Goal: Information Seeking & Learning: Learn about a topic

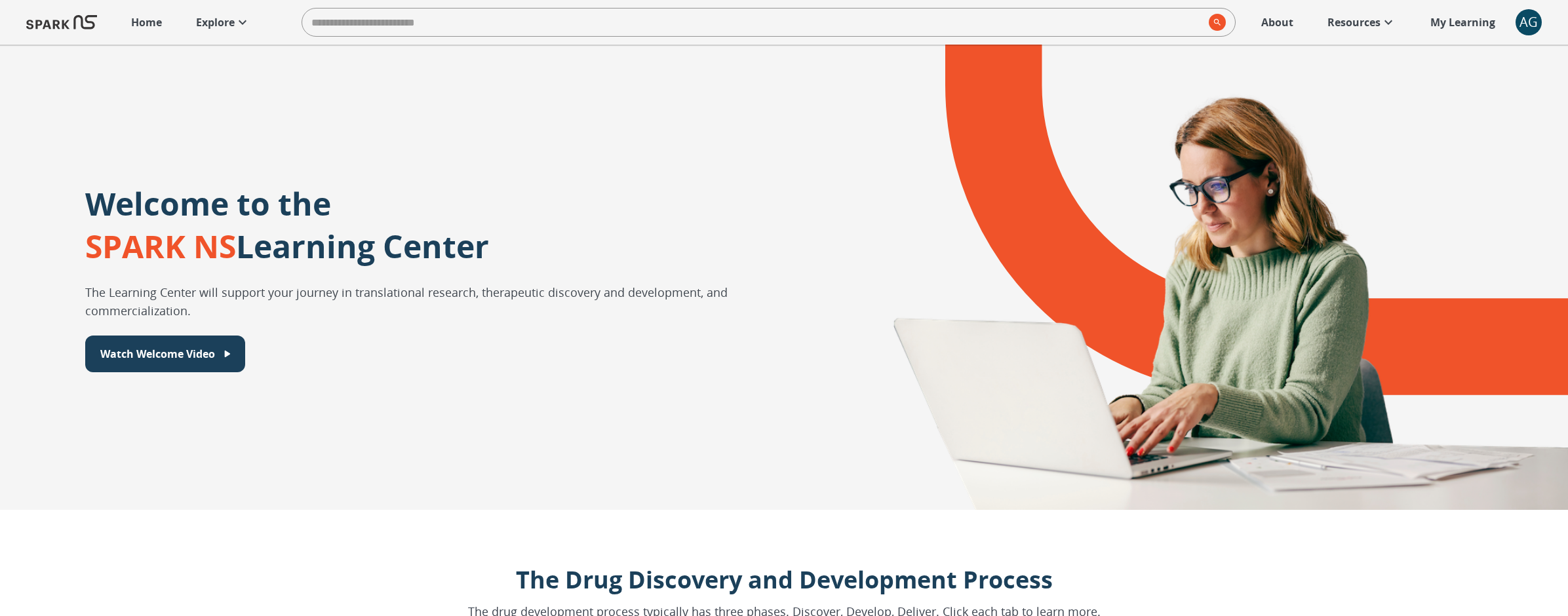
click at [591, 24] on input "search" at bounding box center [752, 22] width 901 height 27
type input "**********"
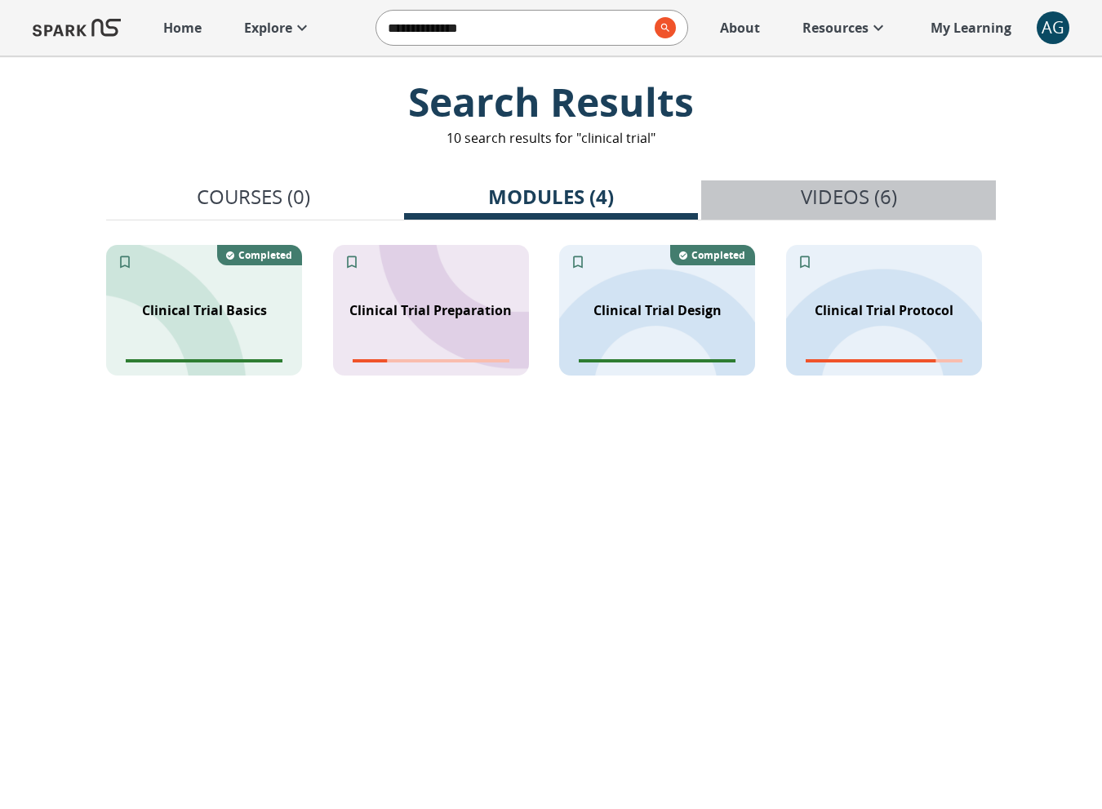
click at [845, 207] on p "Videos (6)" at bounding box center [849, 196] width 96 height 29
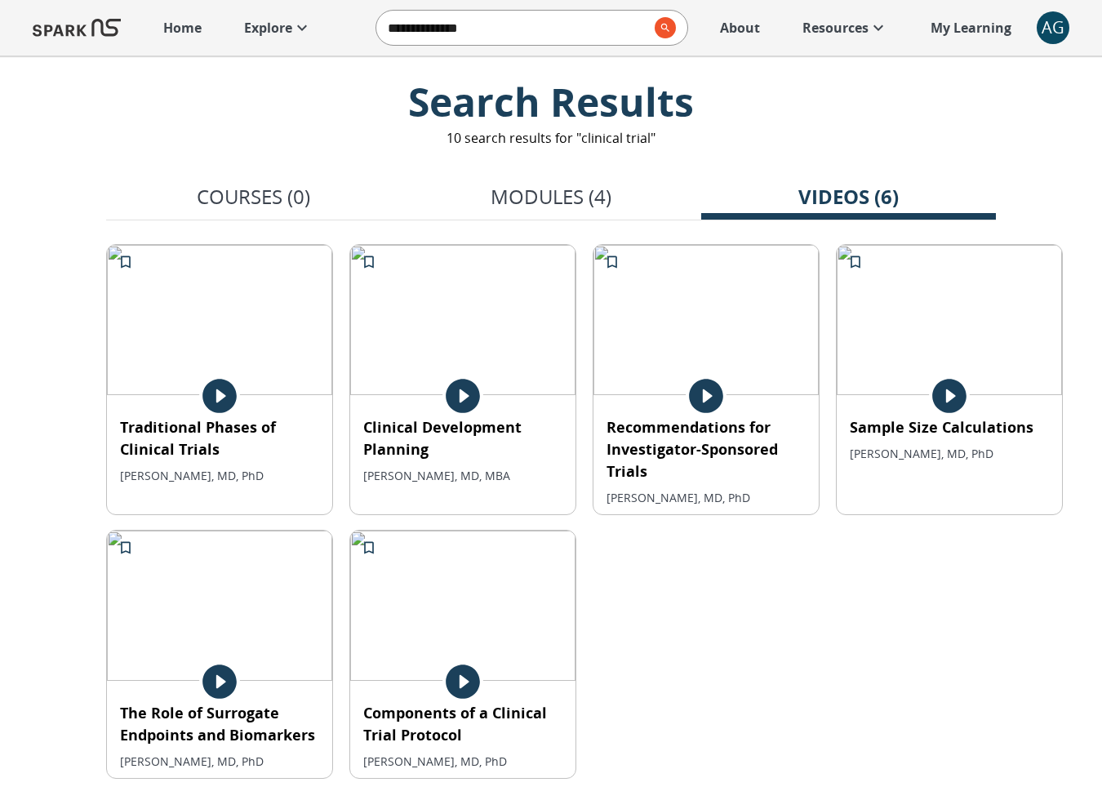
click at [555, 189] on p "Modules (4)" at bounding box center [551, 196] width 121 height 29
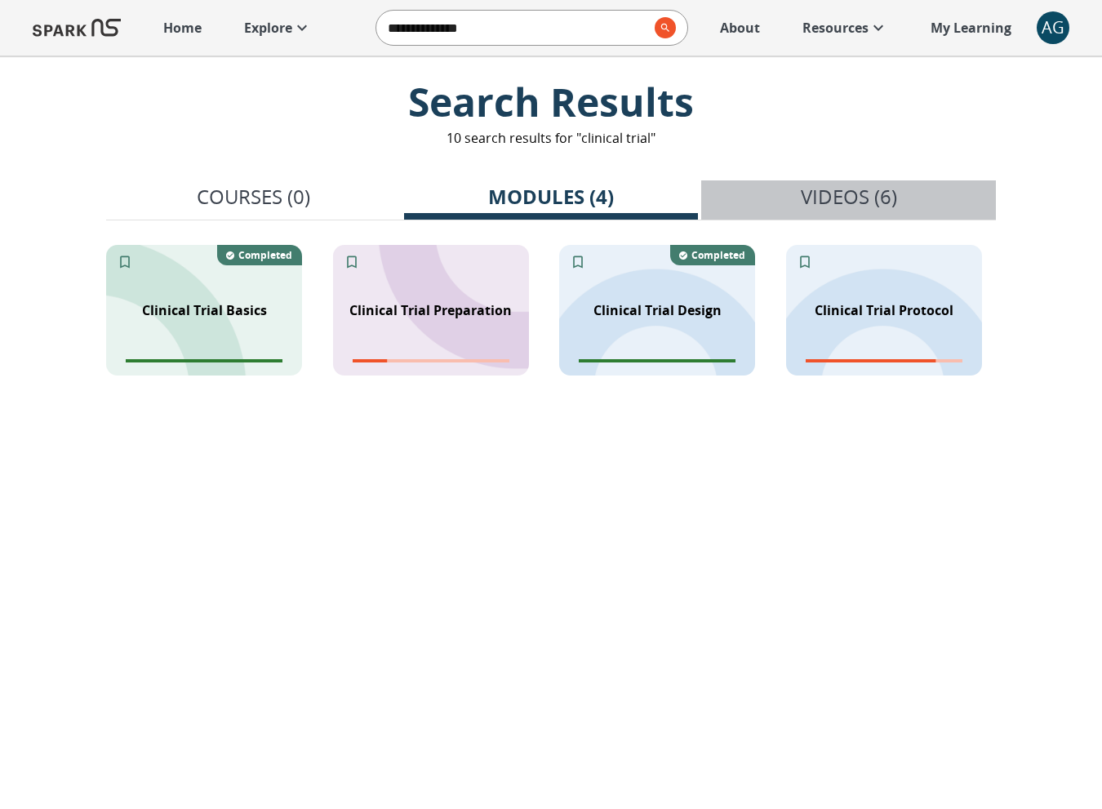
click at [802, 199] on p "Videos (6)" at bounding box center [849, 196] width 96 height 29
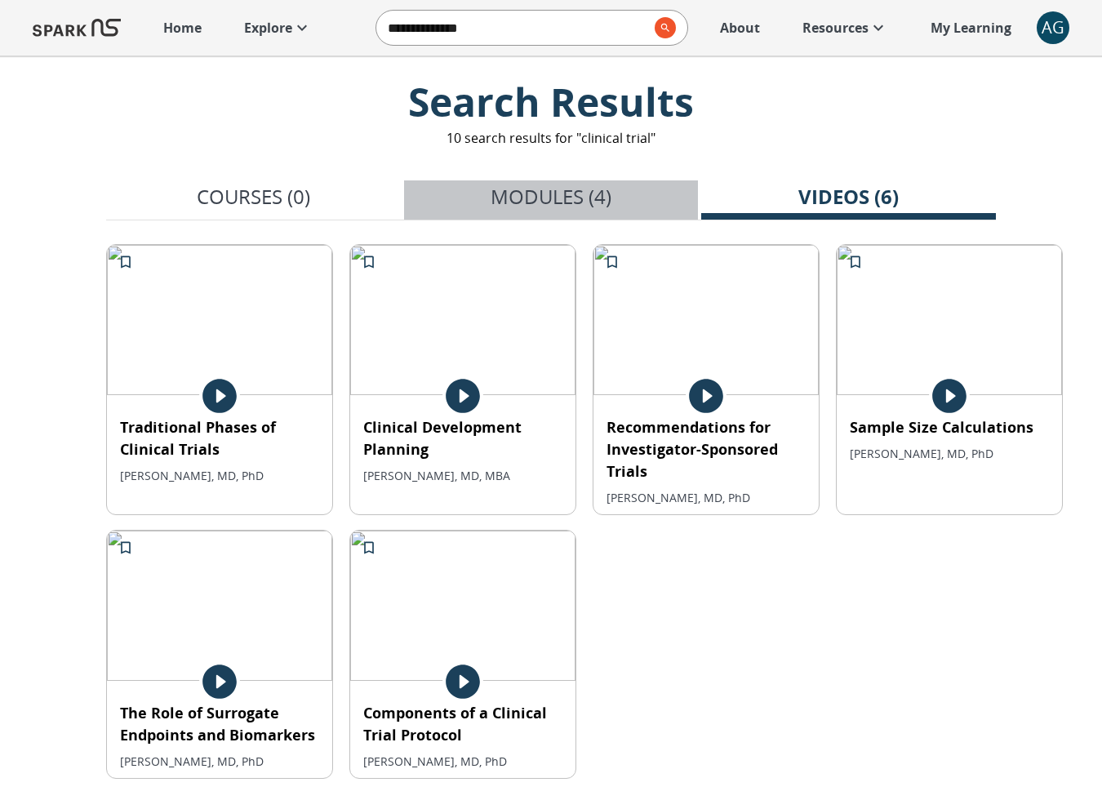
click at [531, 190] on p "Modules (4)" at bounding box center [551, 196] width 121 height 29
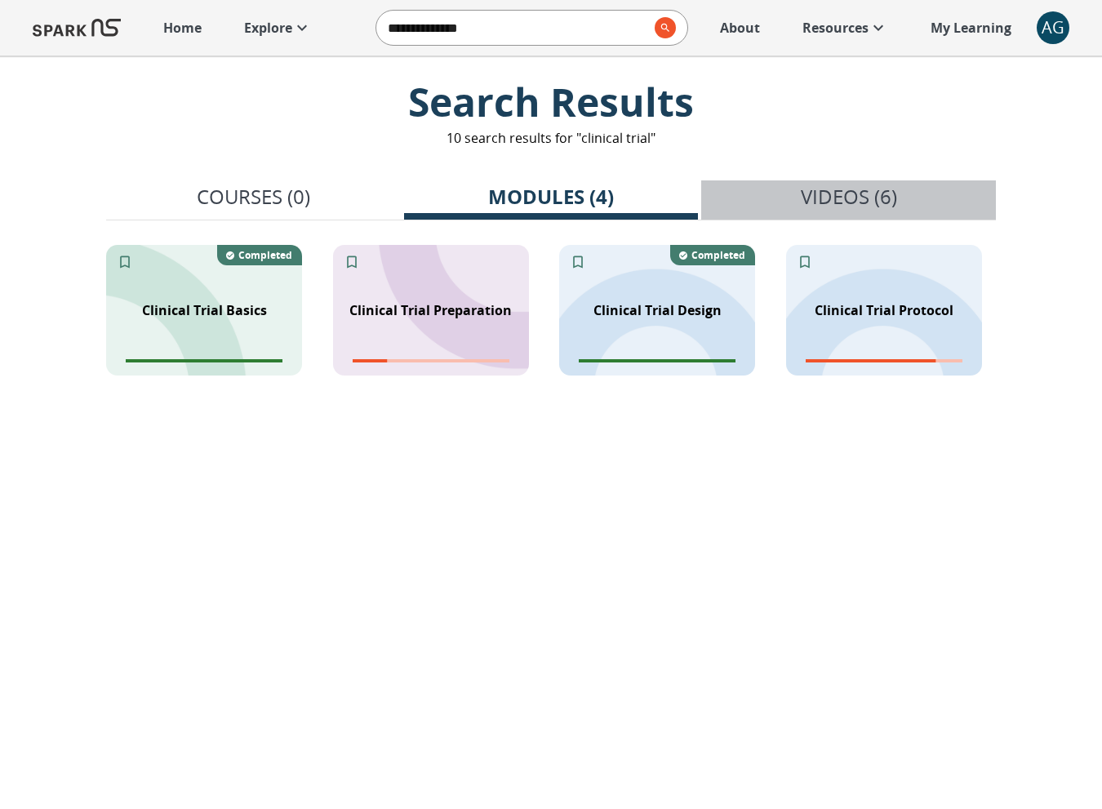
click at [803, 180] on button "Videos (6)" at bounding box center [848, 199] width 295 height 39
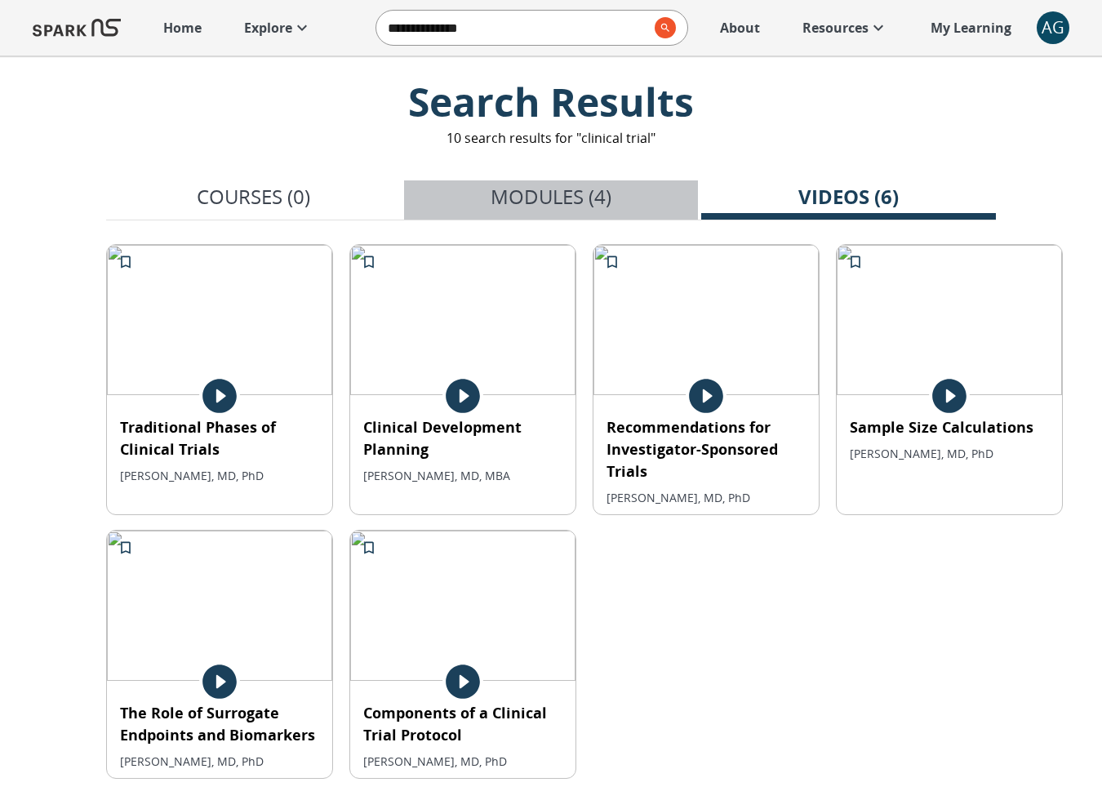
click at [544, 189] on p "Modules (4)" at bounding box center [551, 196] width 121 height 29
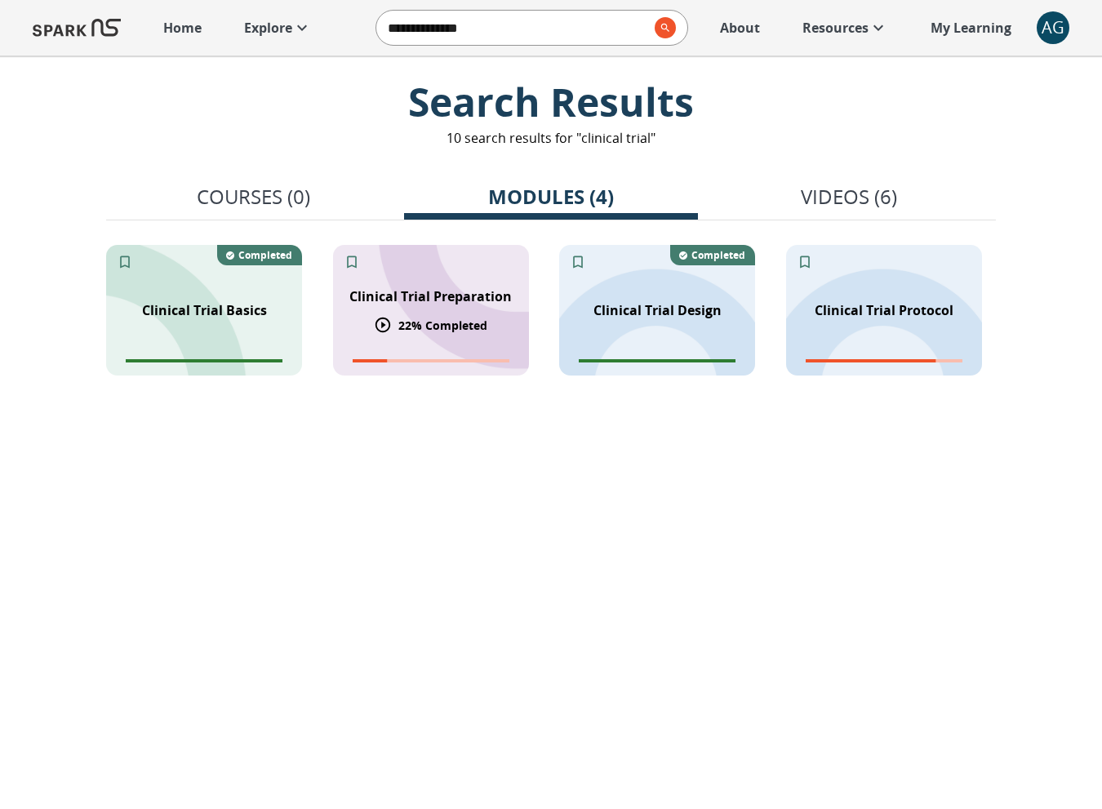
click at [440, 265] on div "Clinical Trial Preparation 22 % Completed" at bounding box center [431, 310] width 196 height 131
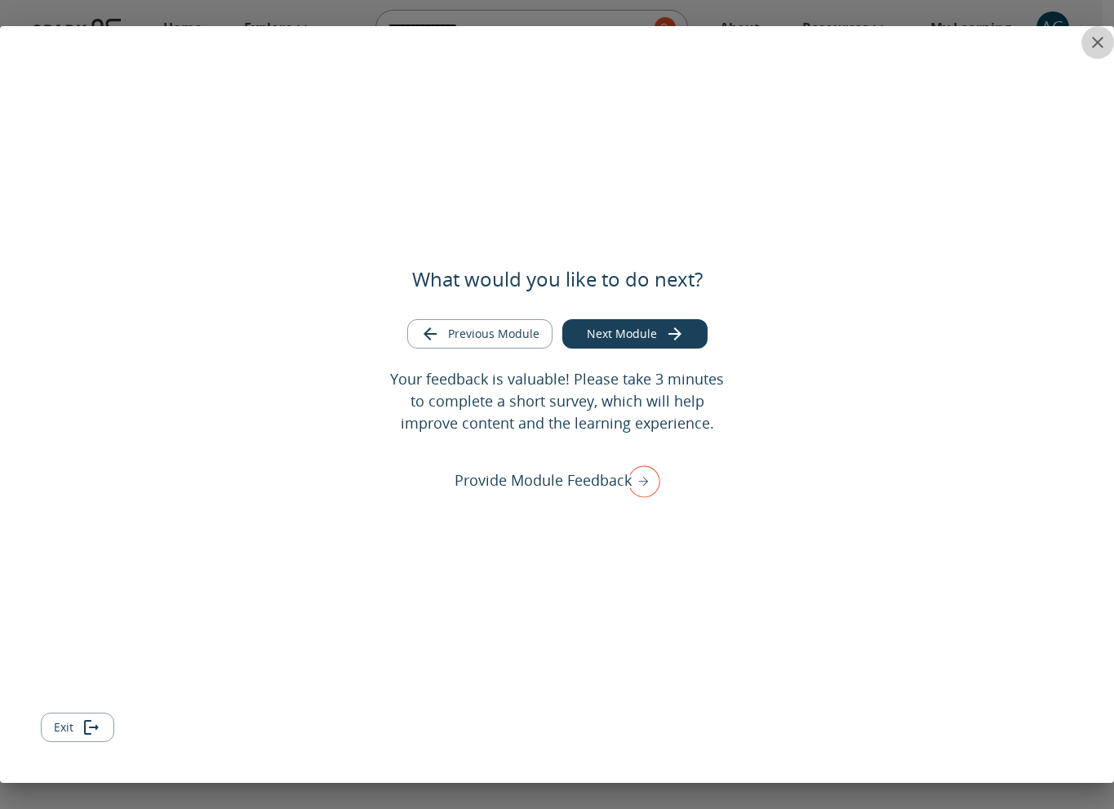
click at [1093, 52] on button "close" at bounding box center [1098, 42] width 33 height 33
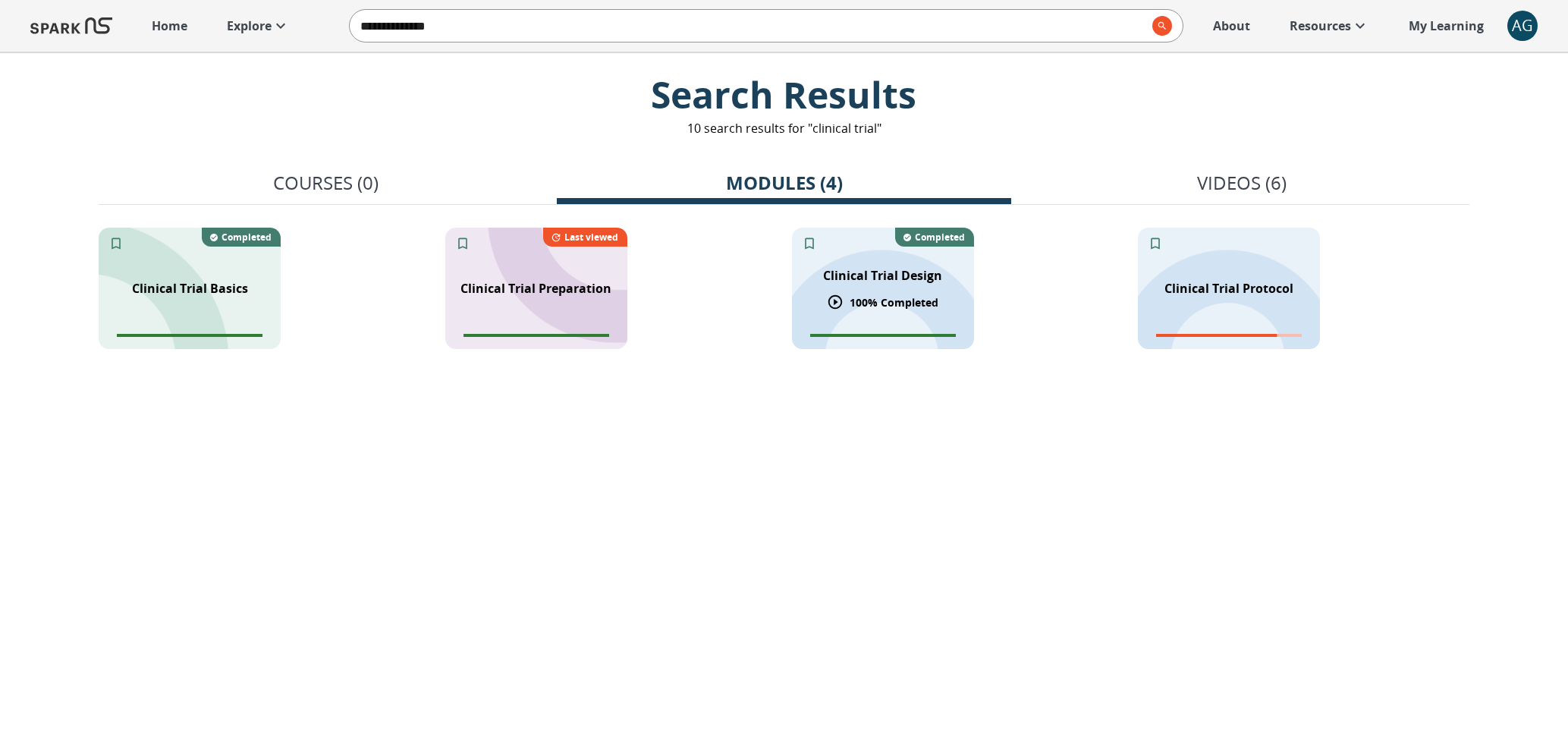
click at [874, 283] on p "Clinical Trial Design" at bounding box center [883, 276] width 119 height 19
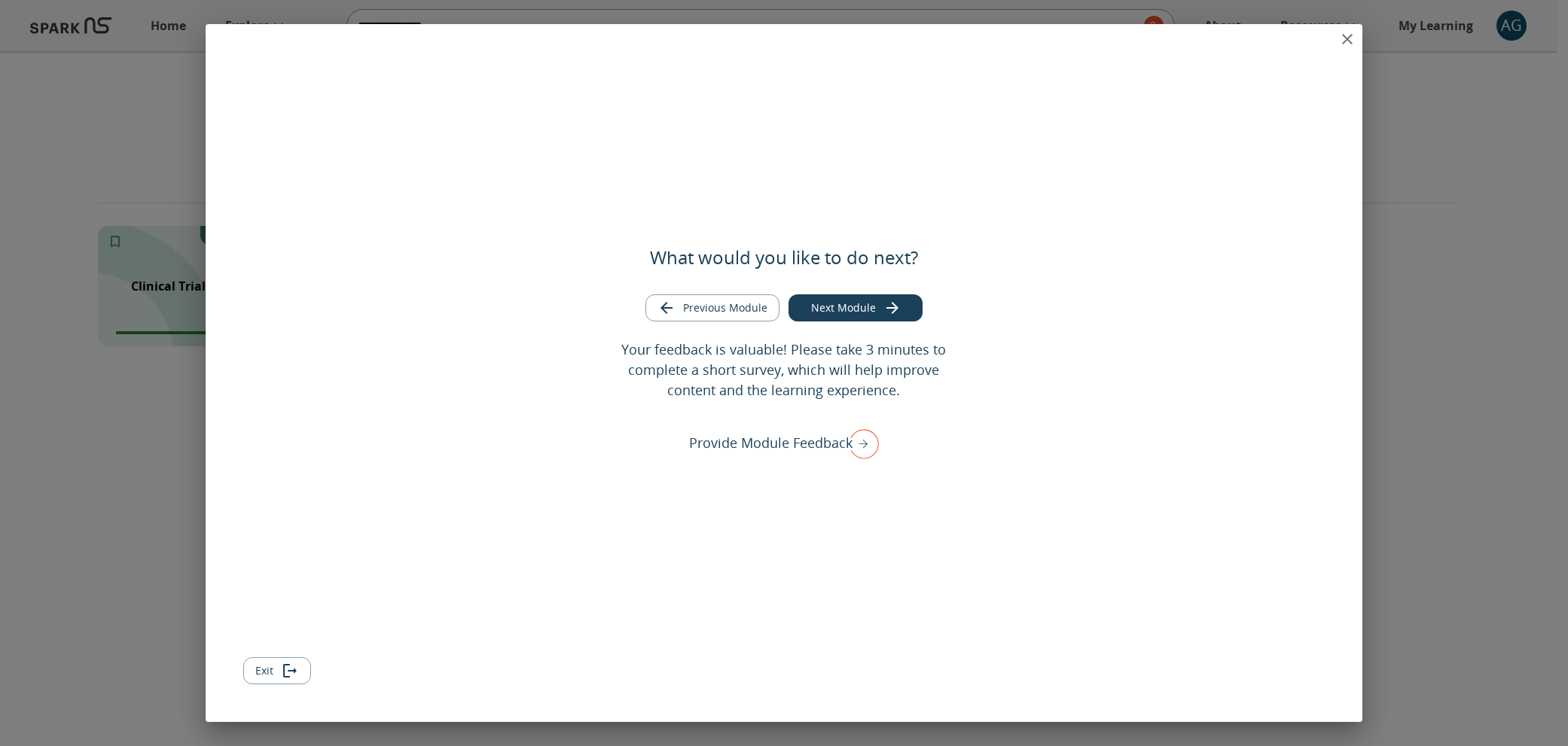
click at [1338, 39] on icon "close" at bounding box center [1348, 40] width 18 height 18
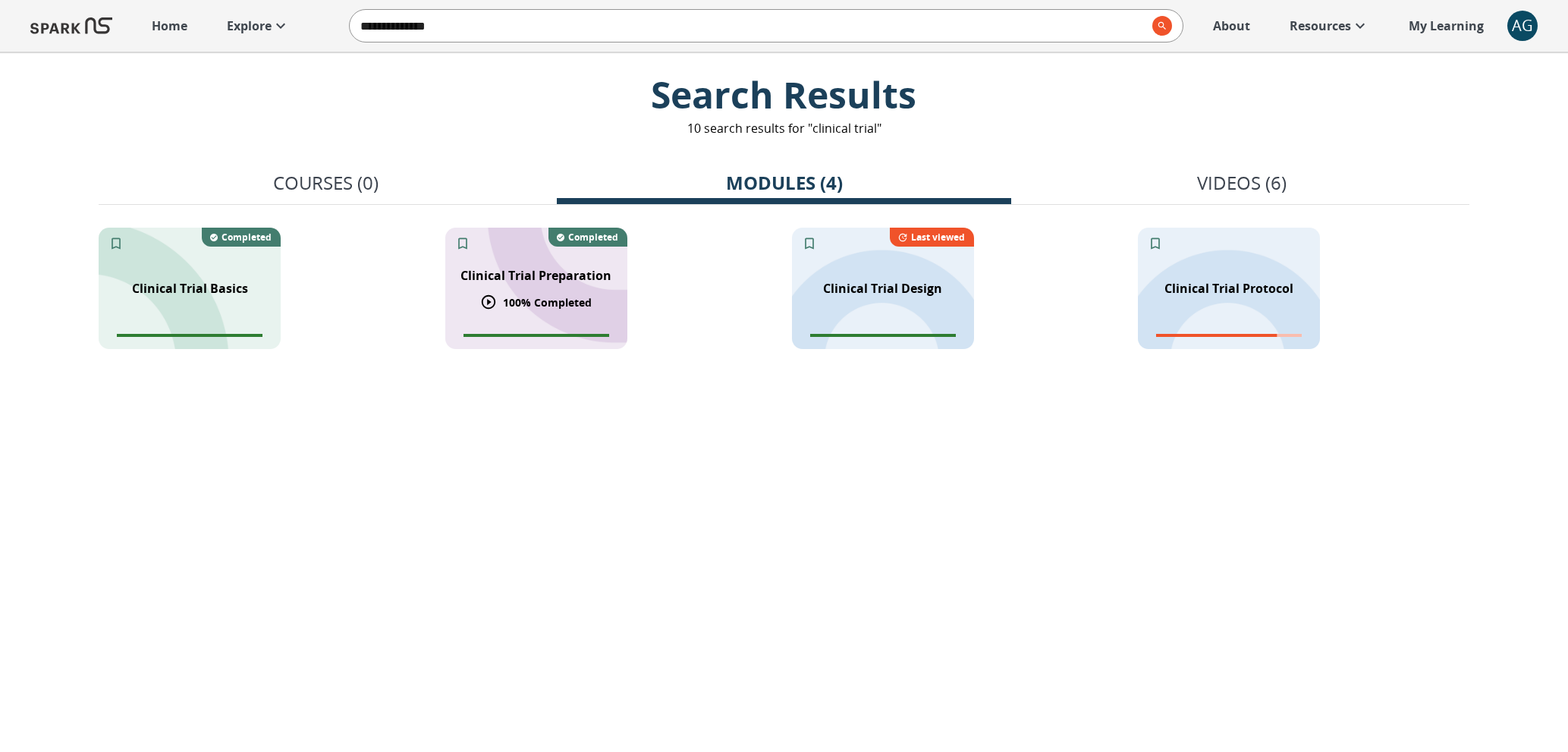
click at [541, 312] on div "Clinical Trial Preparation 100 % Completed Completed" at bounding box center [536, 288] width 182 height 122
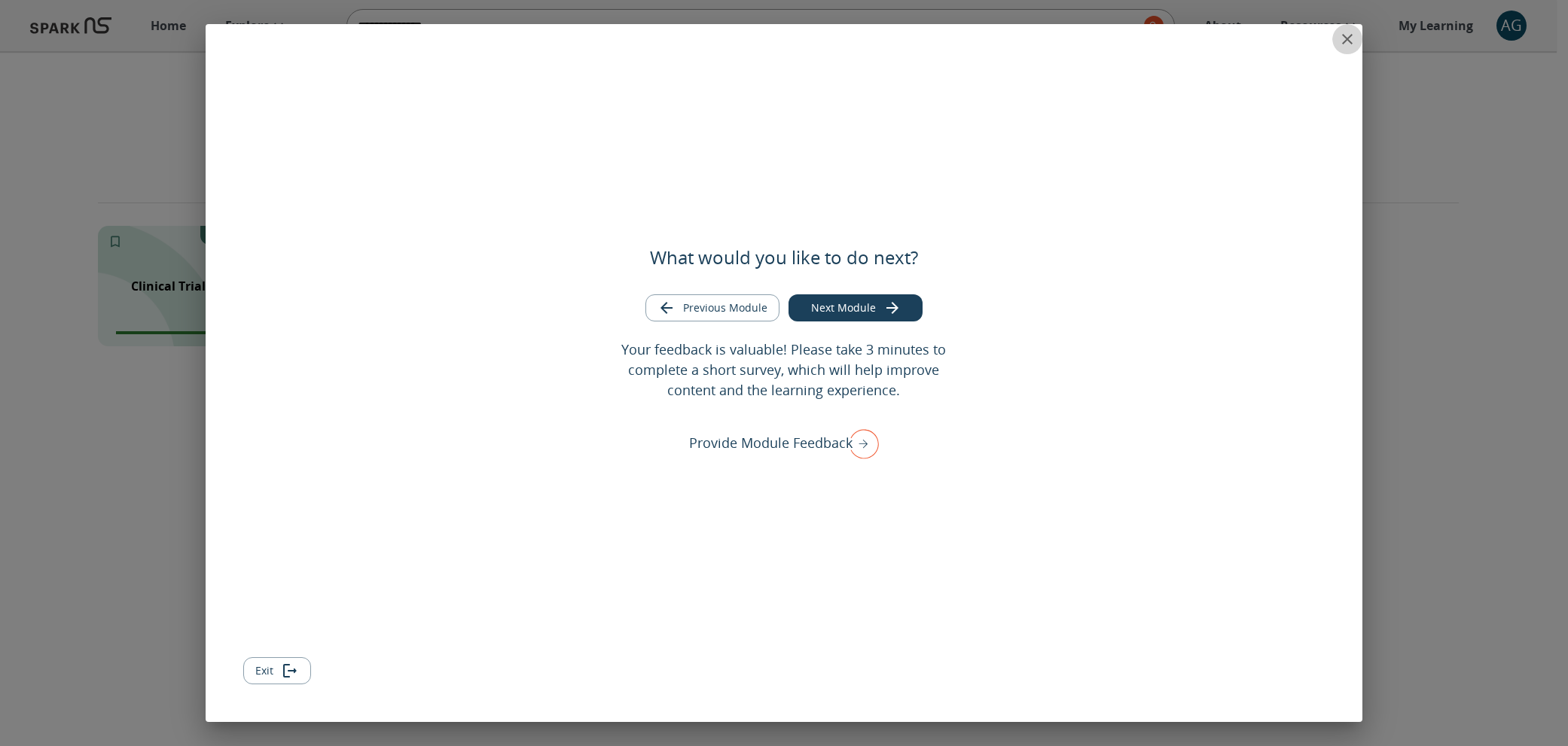
click at [1360, 35] on button "close" at bounding box center [1347, 39] width 30 height 30
